Goal: Information Seeking & Learning: Understand process/instructions

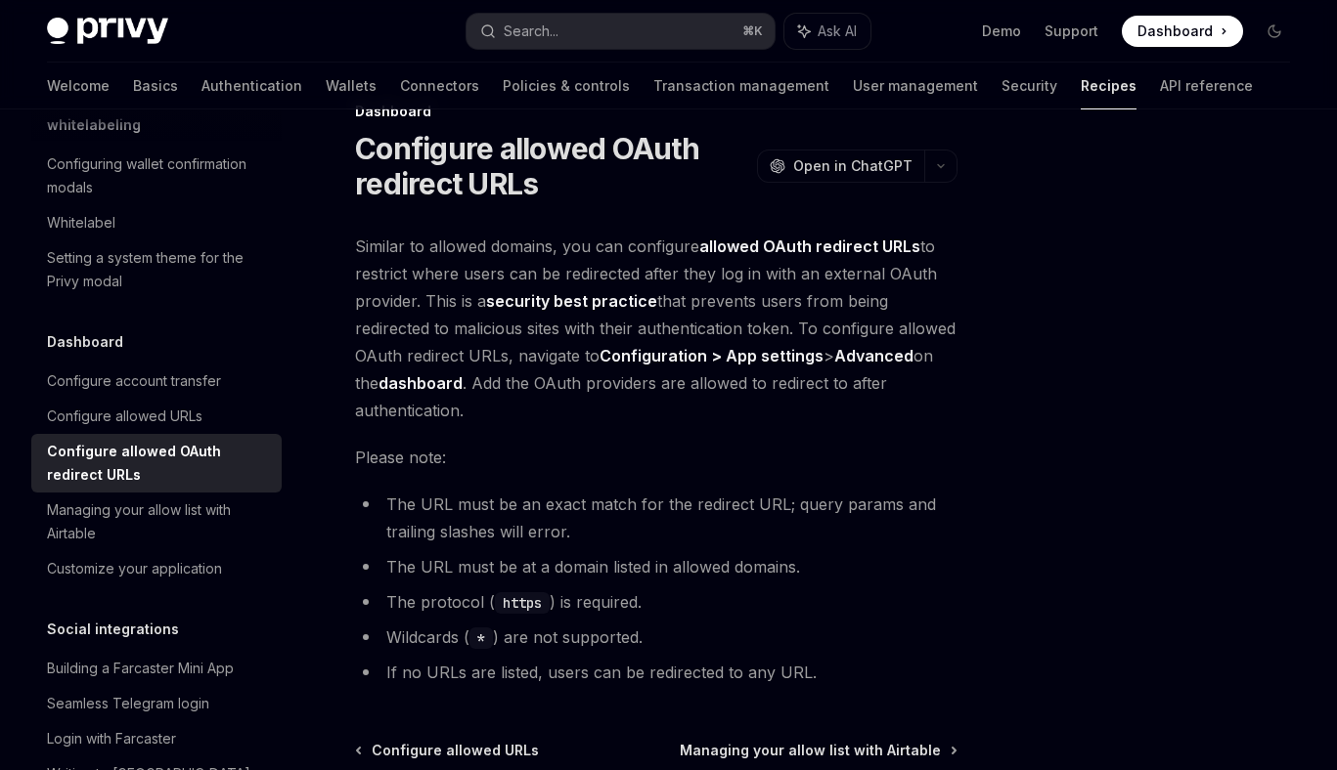
scroll to position [40, 0]
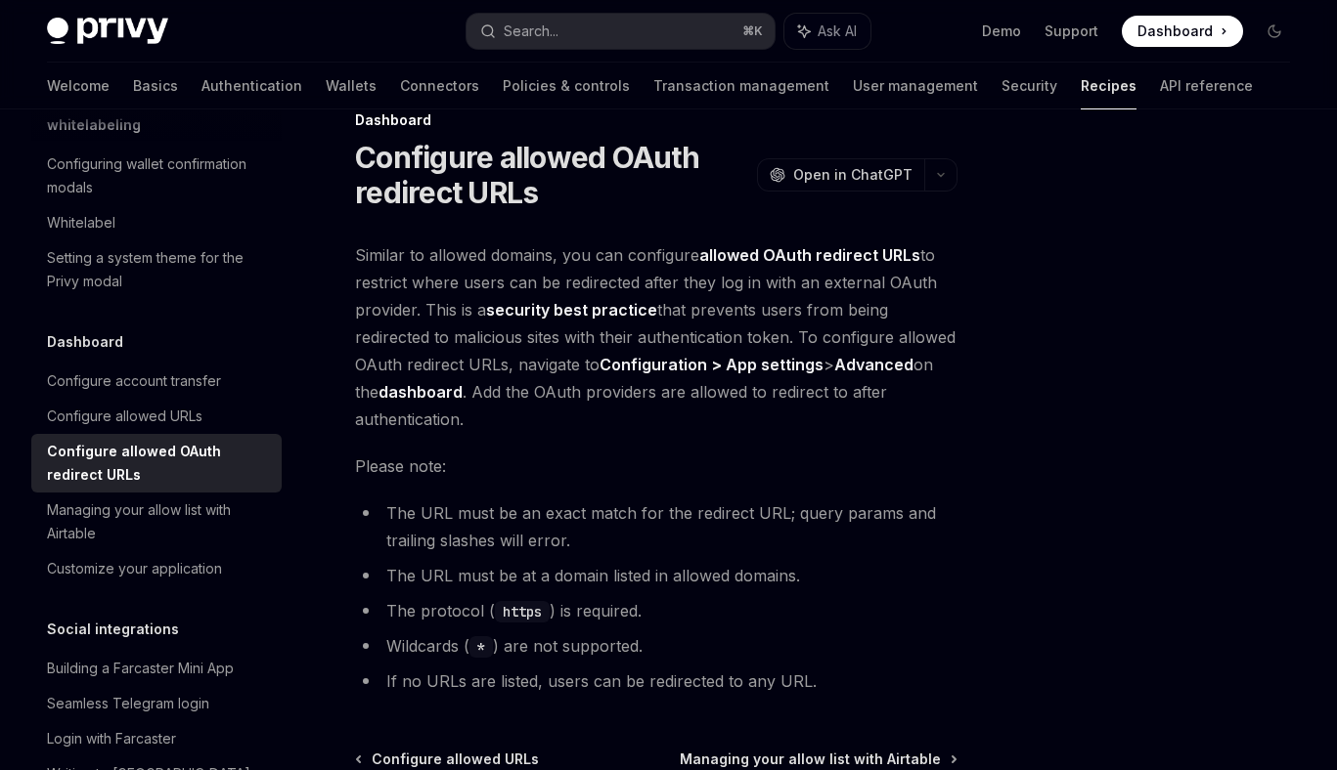
click at [786, 260] on strong "allowed OAuth redirect URLs" at bounding box center [809, 255] width 221 height 20
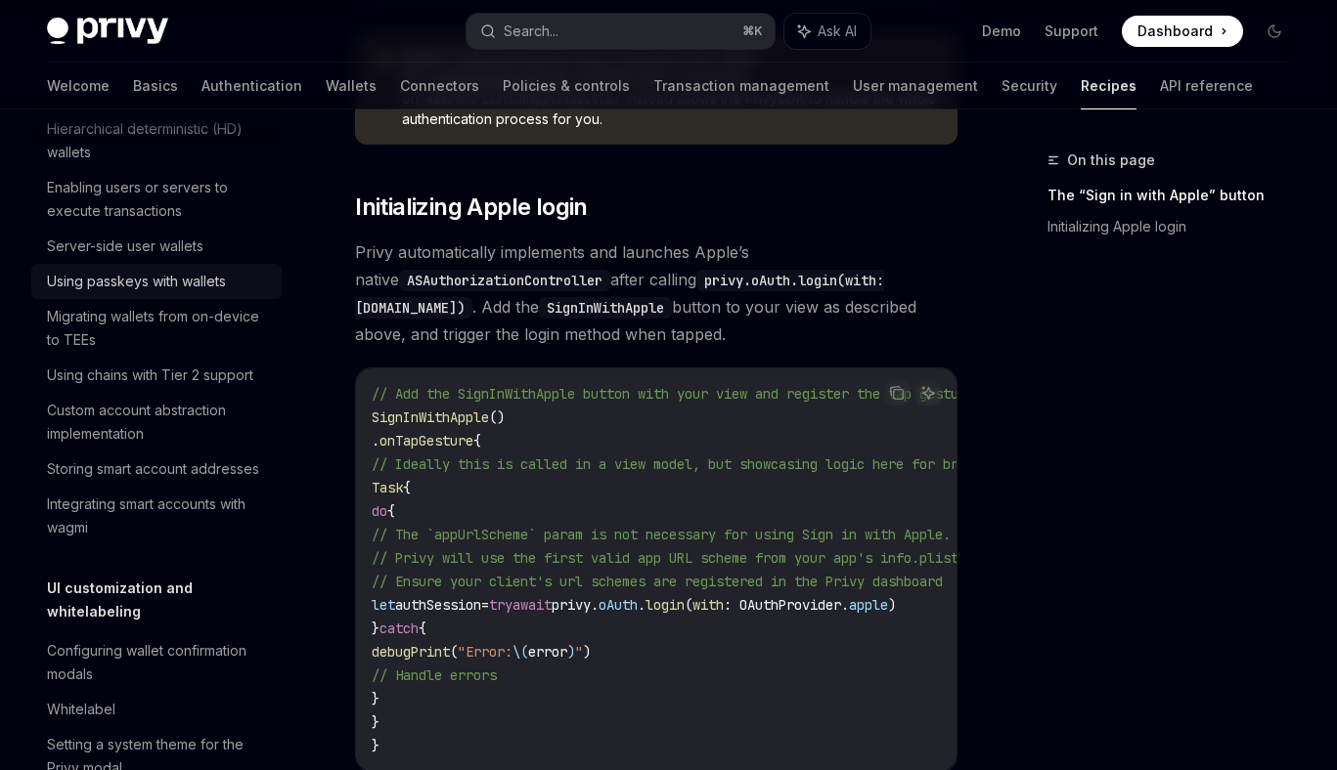
scroll to position [523, 0]
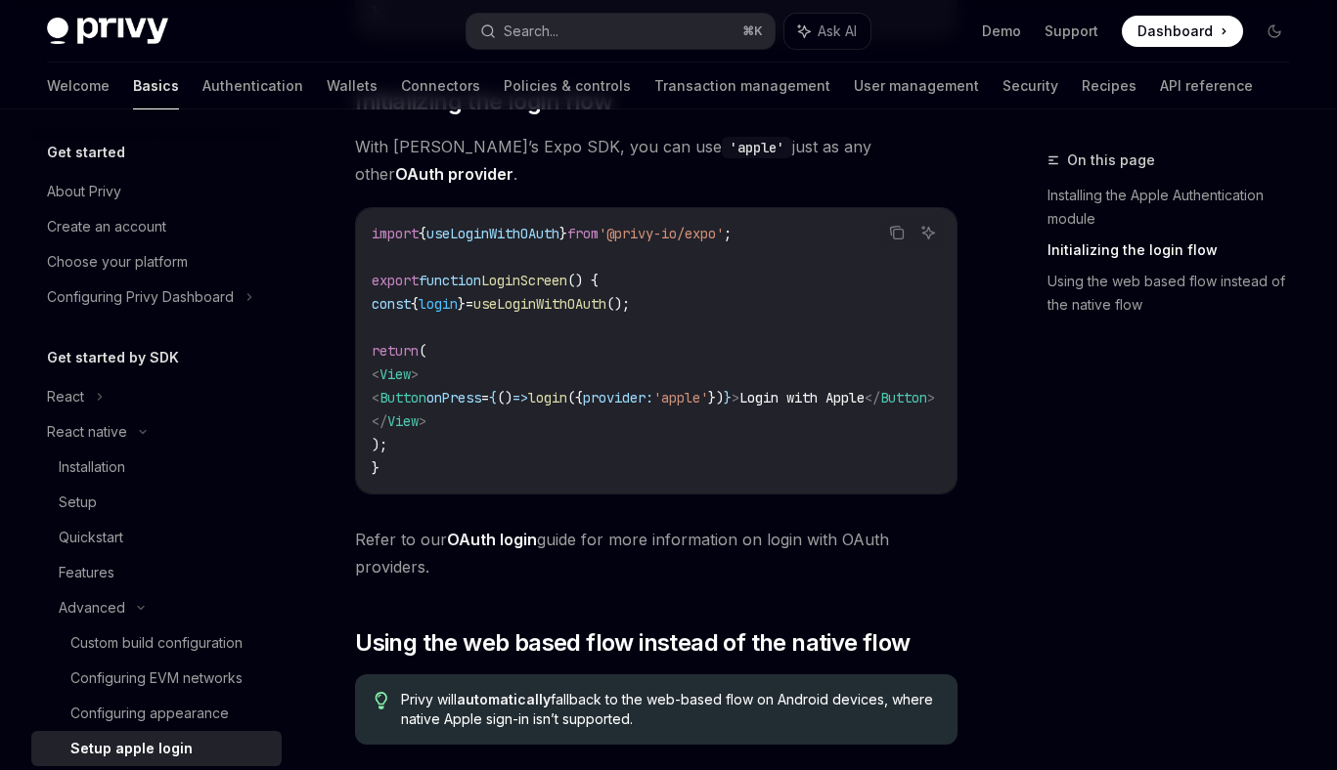
scroll to position [1001, 0]
drag, startPoint x: 807, startPoint y: 367, endPoint x: 668, endPoint y: 368, distance: 138.8
click at [668, 387] on span "< Button onPress = { () => login ({ provider: 'apple' }) } > Login with Apple <…" at bounding box center [653, 396] width 563 height 18
copy span "provider: 'apple'"
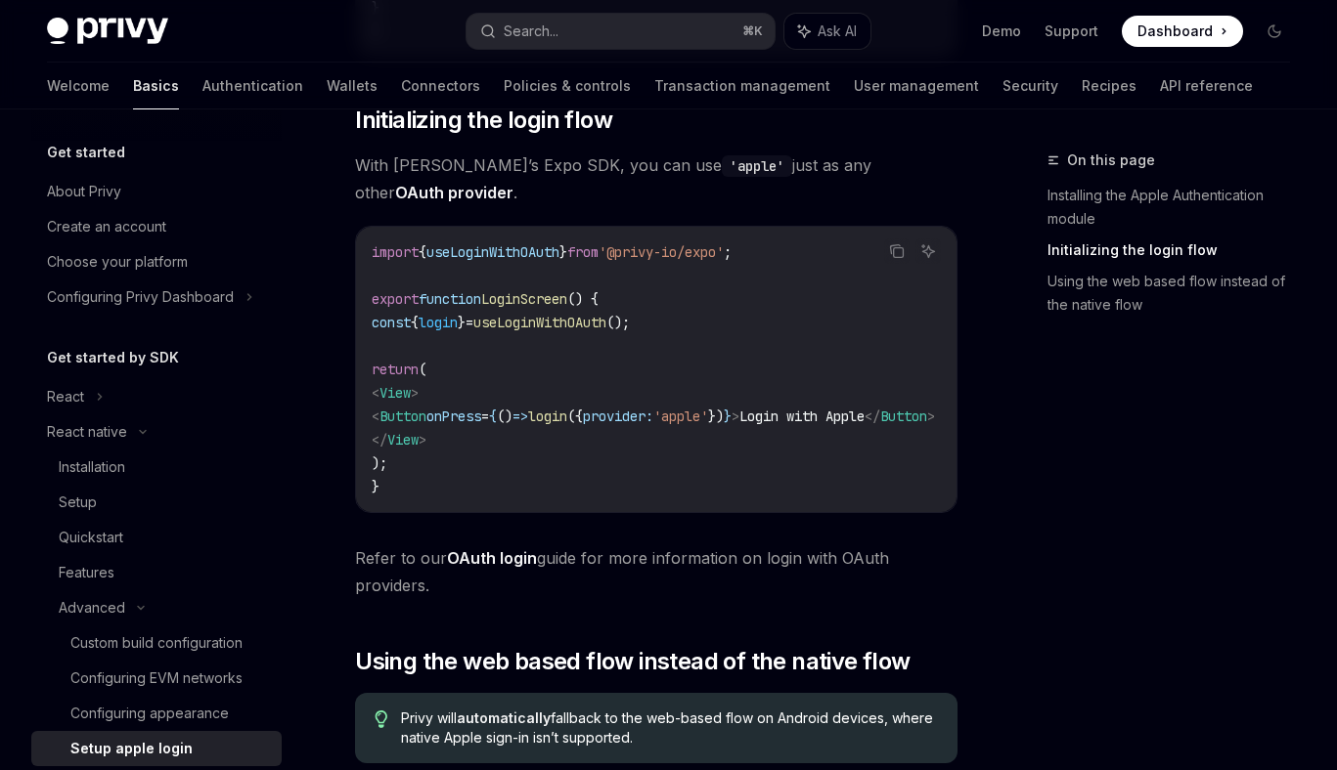
scroll to position [951, 0]
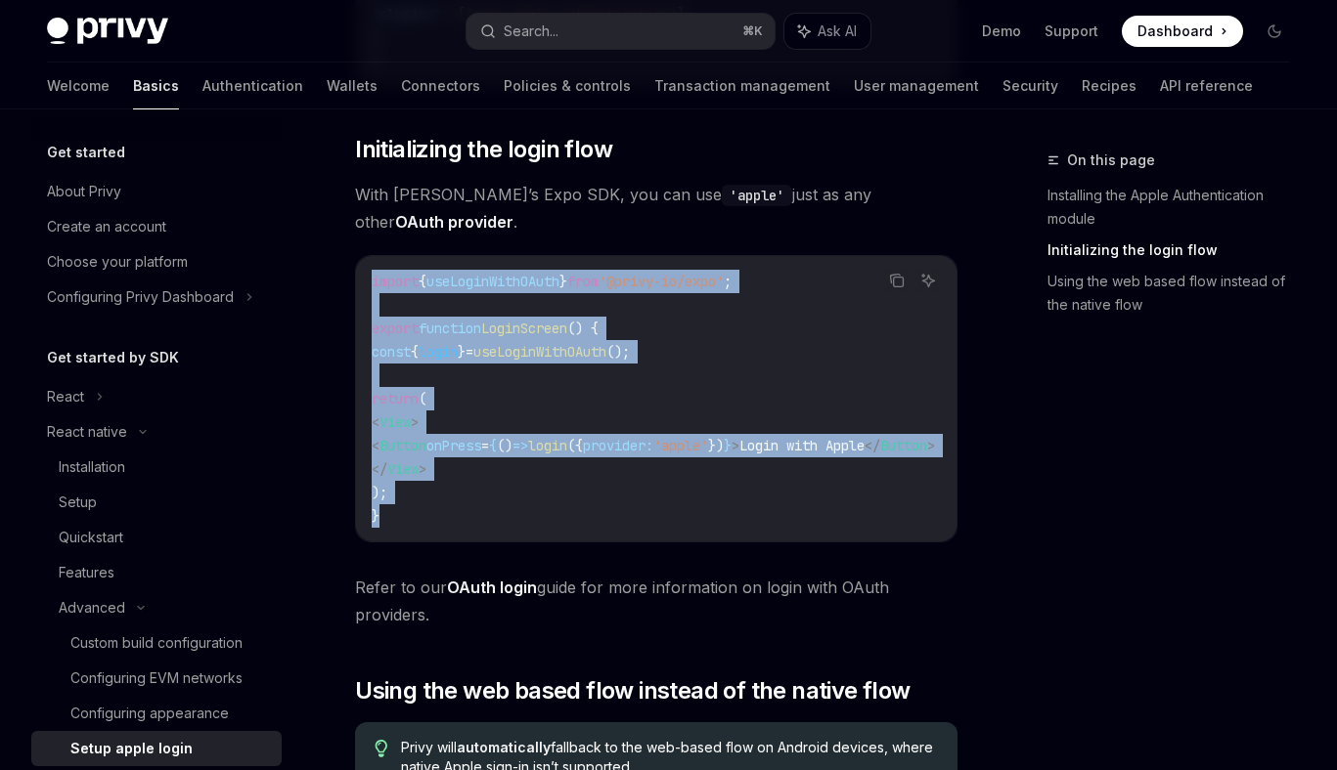
drag, startPoint x: 402, startPoint y: 488, endPoint x: 361, endPoint y: 257, distance: 234.4
click at [361, 257] on div "import { useLoginWithOAuth } from '@privy-io/expo' ; export function LoginScree…" at bounding box center [656, 398] width 600 height 285
copy code "import { useLoginWithOAuth } from '@privy-io/expo' ; export function LoginScree…"
